Goal: Task Accomplishment & Management: Use online tool/utility

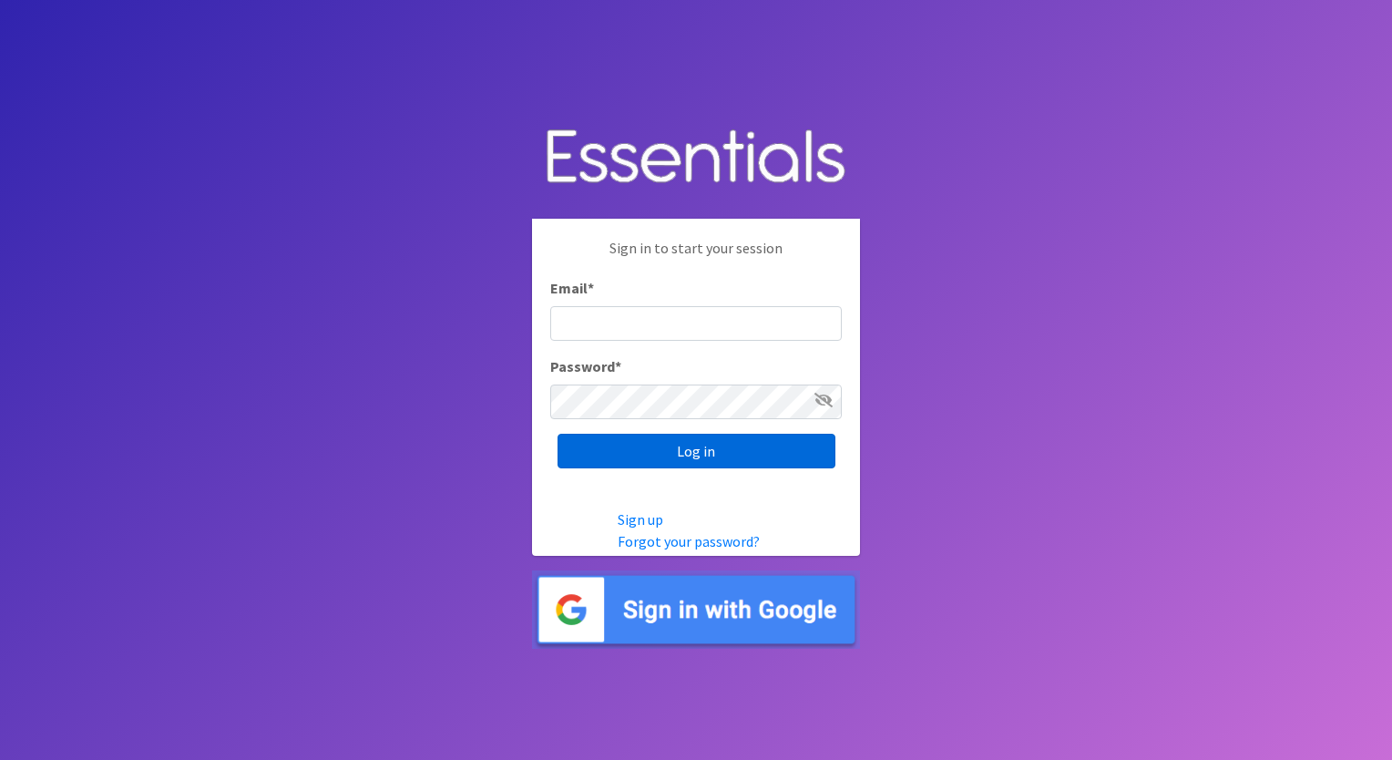
type input "izabel@unitedwayskagit.org"
click at [759, 461] on input "Log in" at bounding box center [697, 451] width 278 height 35
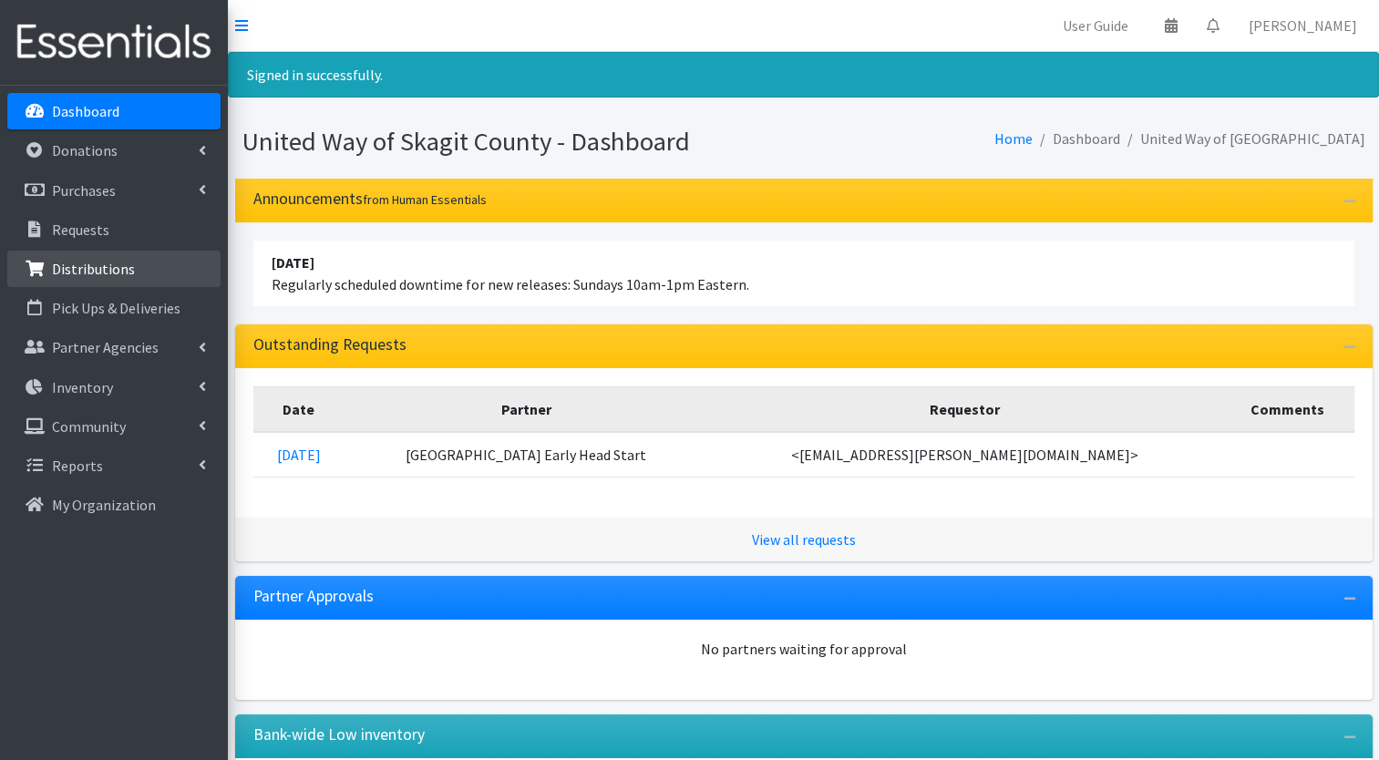
click at [137, 279] on link "Distributions" at bounding box center [113, 269] width 213 height 36
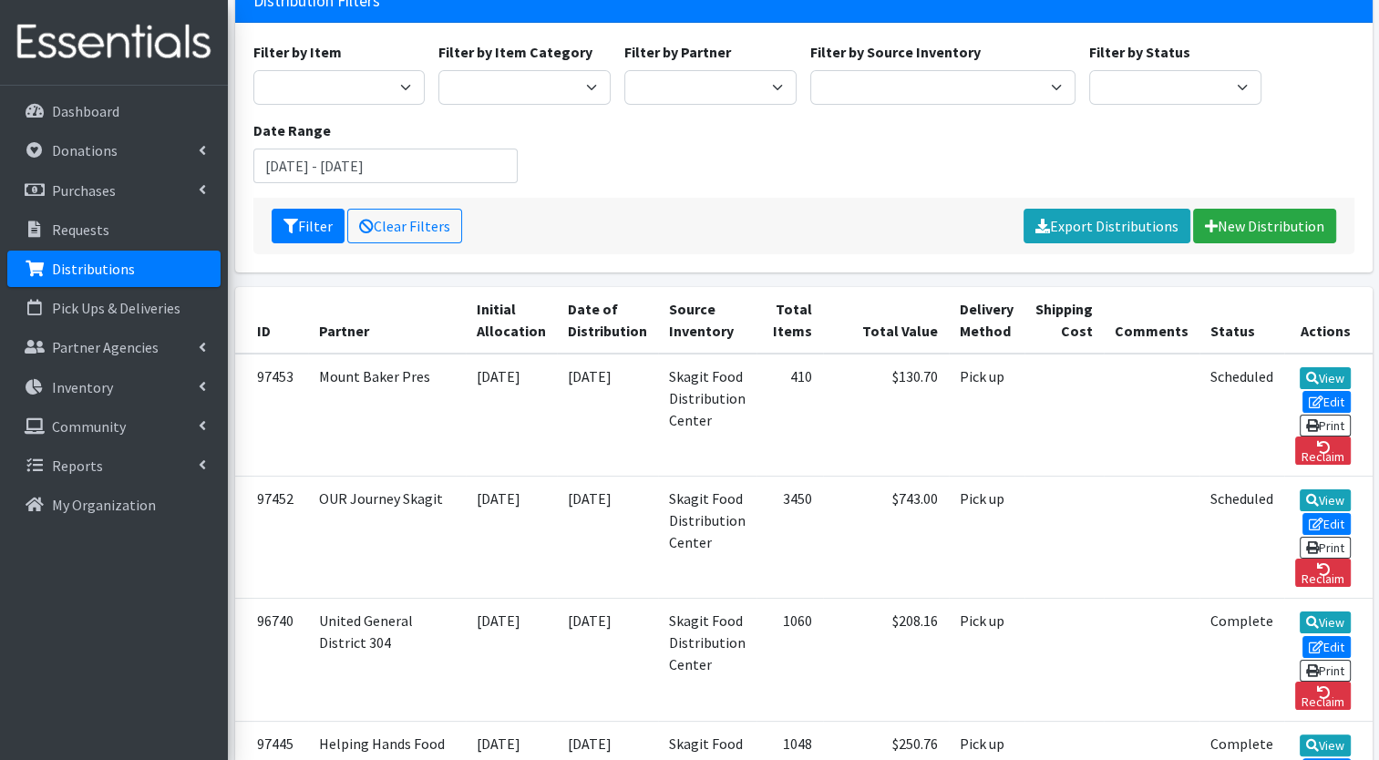
scroll to position [139, 0]
